Goal: Information Seeking & Learning: Learn about a topic

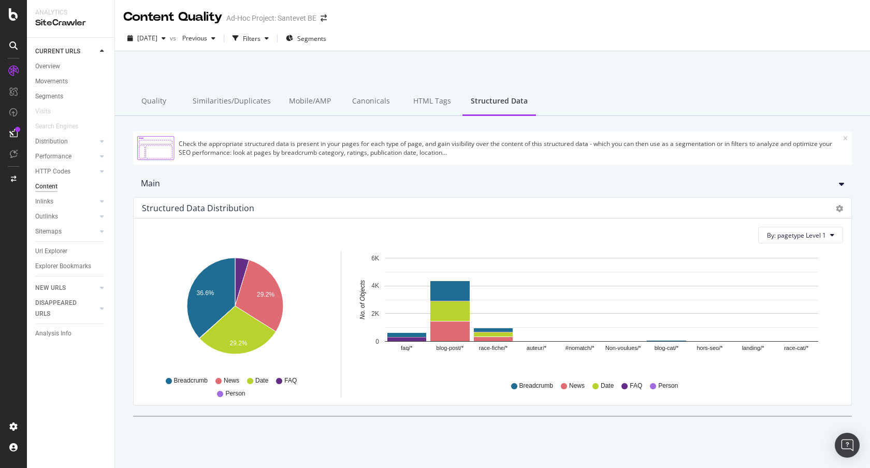
scroll to position [9, 0]
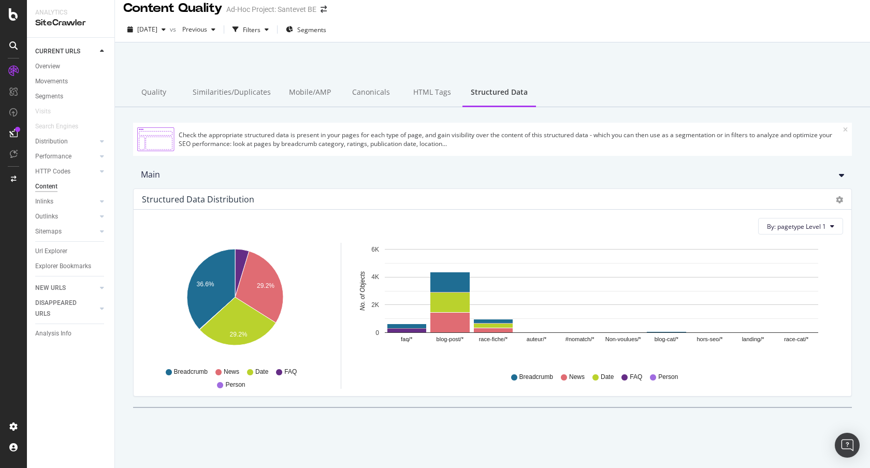
click at [39, 185] on div "Content" at bounding box center [46, 186] width 22 height 11
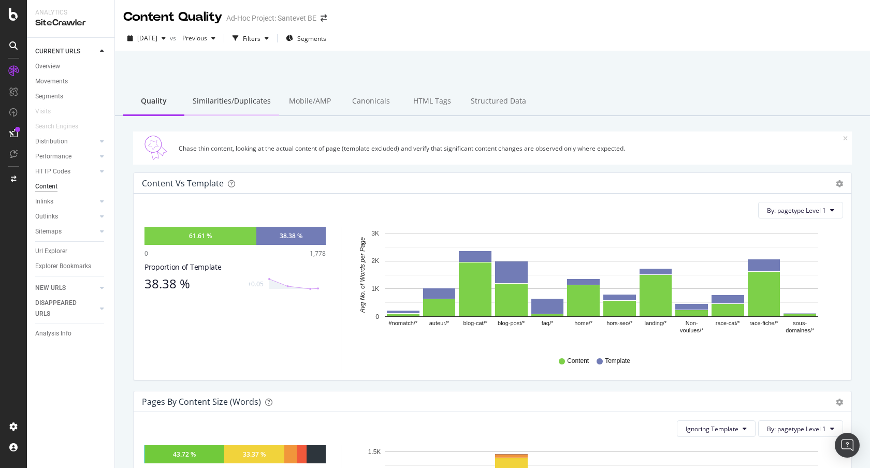
click at [238, 97] on div "Similarities/Duplicates" at bounding box center [231, 101] width 95 height 28
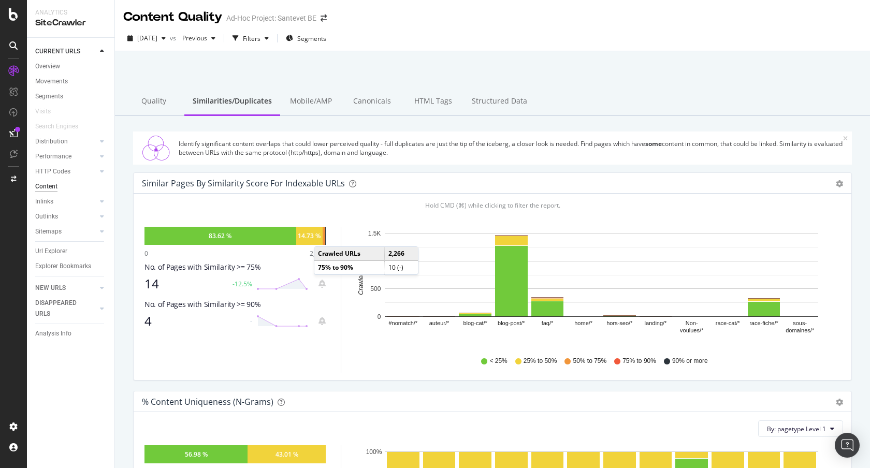
click at [325, 236] on div at bounding box center [325, 236] width 1 height 18
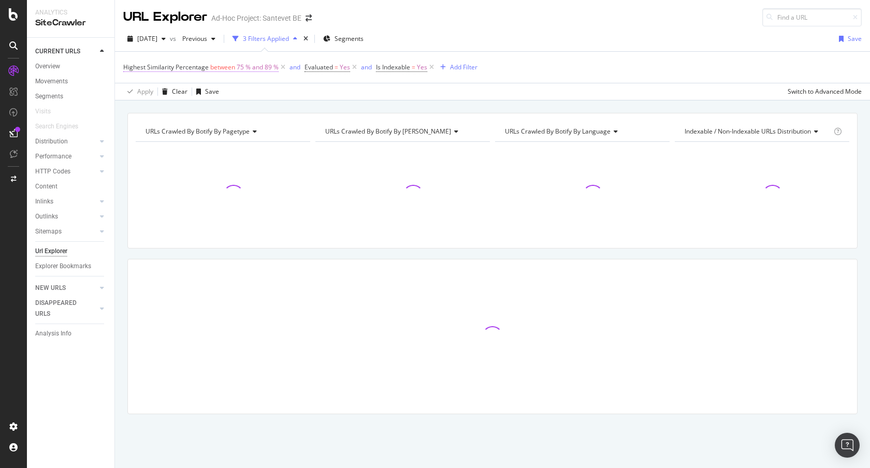
click at [244, 70] on span "75 % and 89 %" at bounding box center [258, 67] width 42 height 14
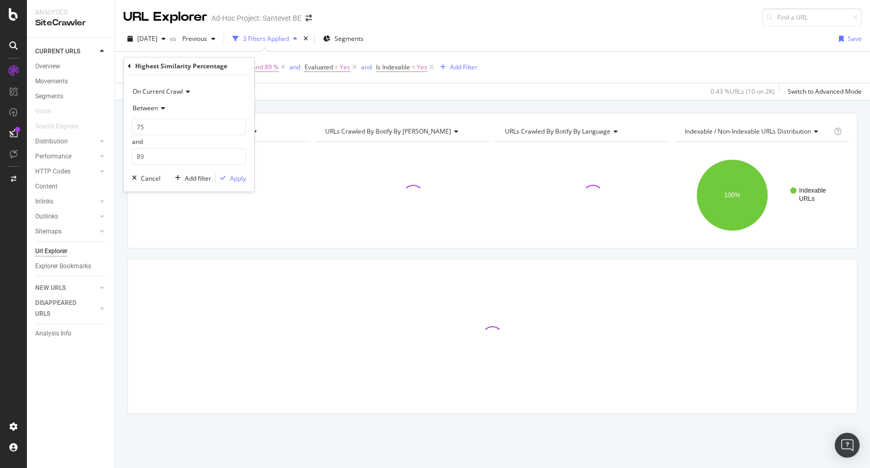
click at [150, 106] on span "Between" at bounding box center [145, 108] width 25 height 9
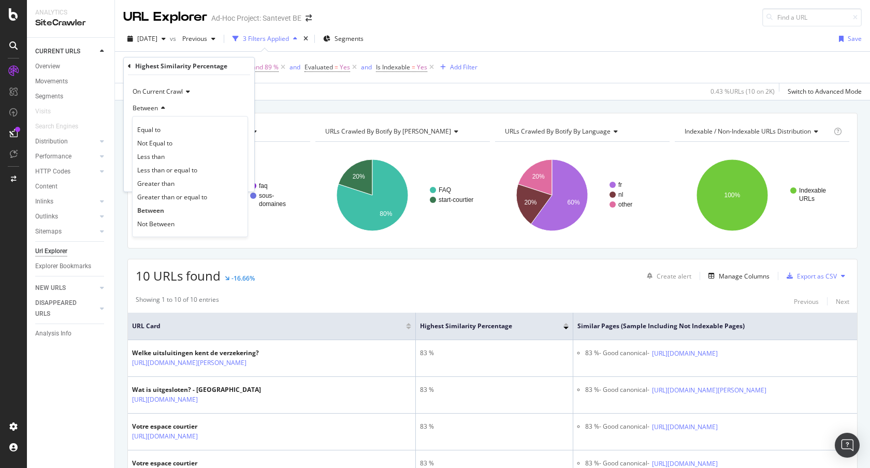
click at [159, 179] on span "Greater than" at bounding box center [155, 183] width 37 height 9
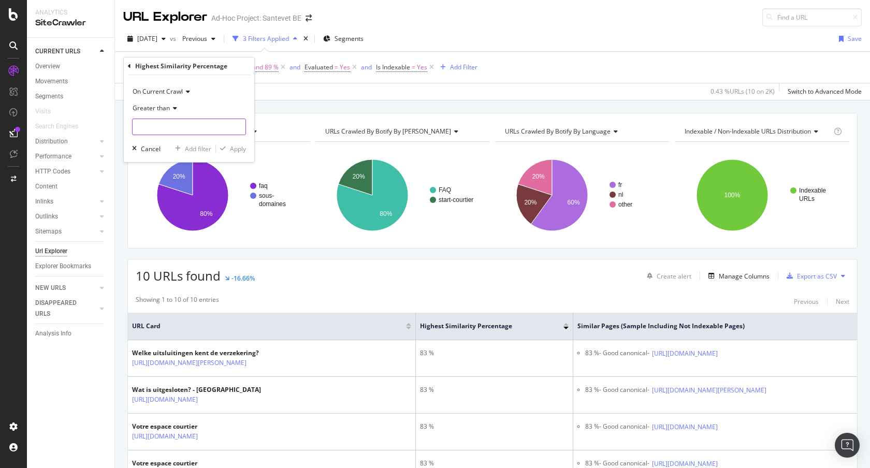
click at [167, 130] on input "number" at bounding box center [189, 127] width 114 height 17
type input "74"
click at [249, 149] on div "On Current Crawl Greater than 74 Cancel Add filter Apply" at bounding box center [189, 118] width 130 height 87
click at [240, 150] on div "Apply" at bounding box center [238, 148] width 16 height 9
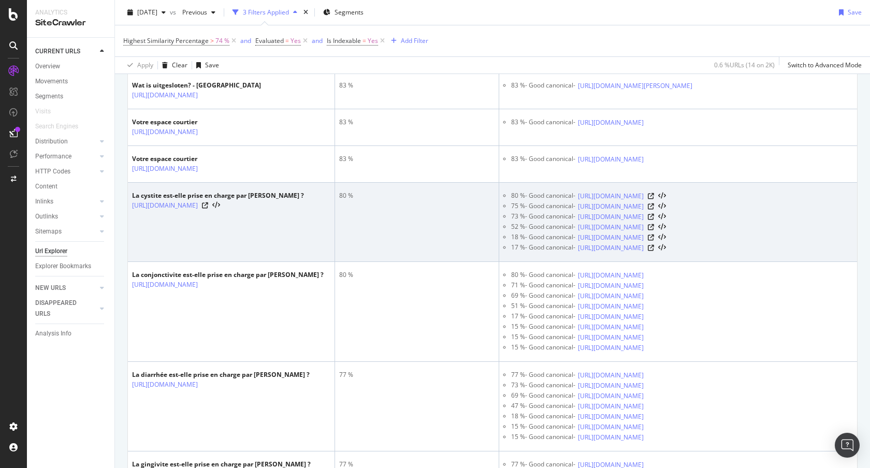
scroll to position [237, 0]
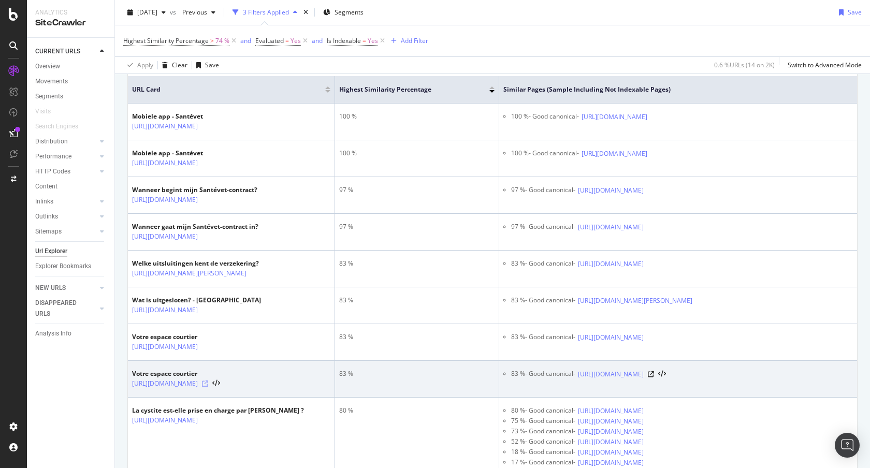
click at [208, 387] on icon at bounding box center [205, 383] width 6 height 6
